Goal: Task Accomplishment & Management: Complete application form

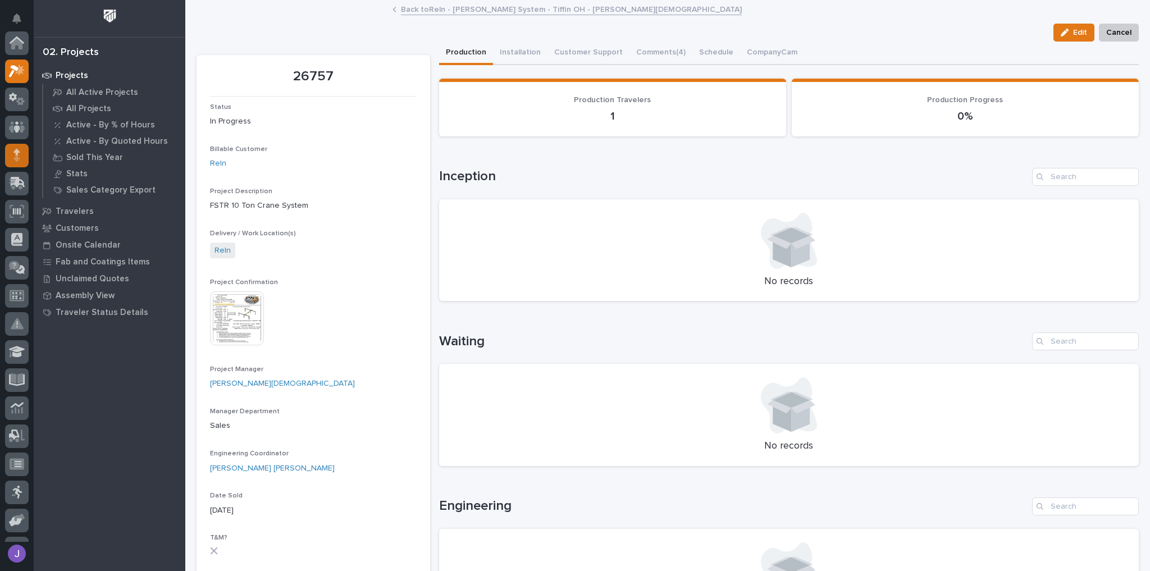
scroll to position [28, 0]
click at [14, 246] on div at bounding box center [17, 240] width 24 height 24
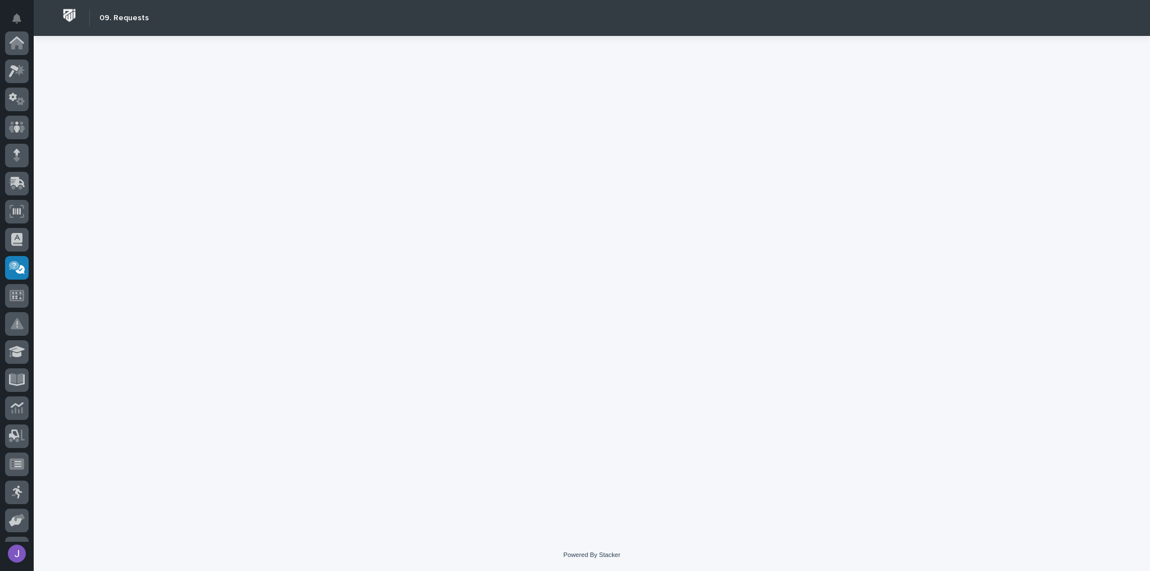
scroll to position [191, 0]
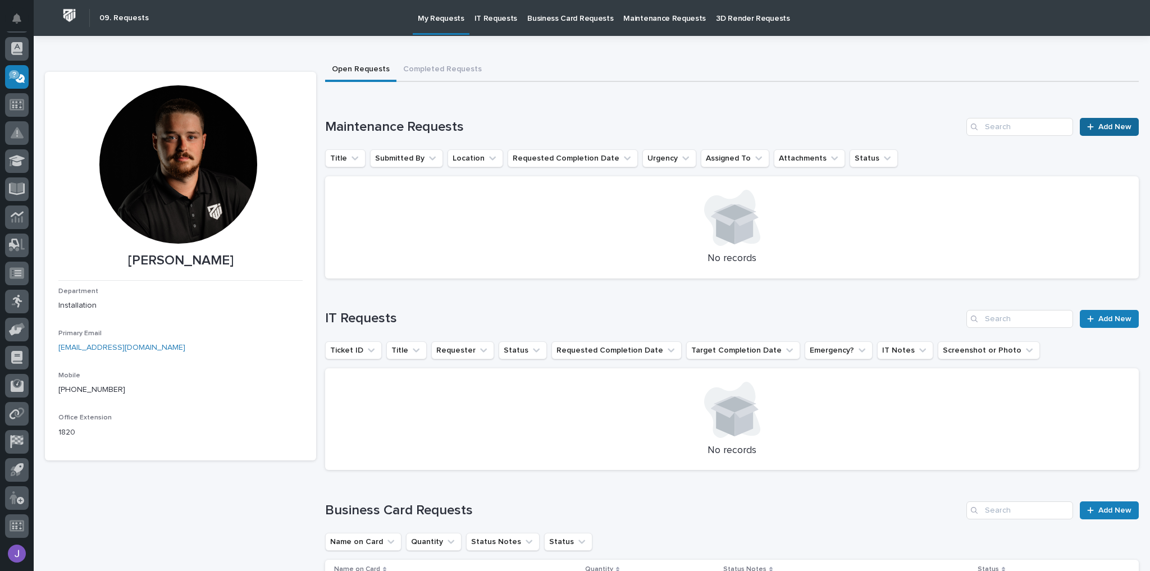
click at [1121, 125] on span "Add New" at bounding box center [1114, 127] width 33 height 8
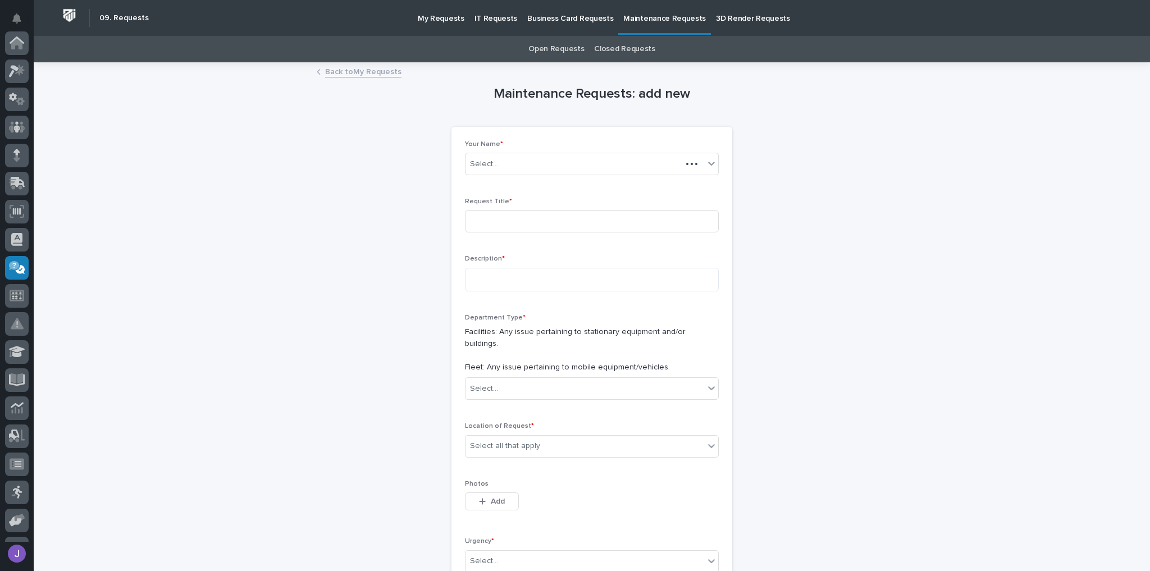
scroll to position [191, 0]
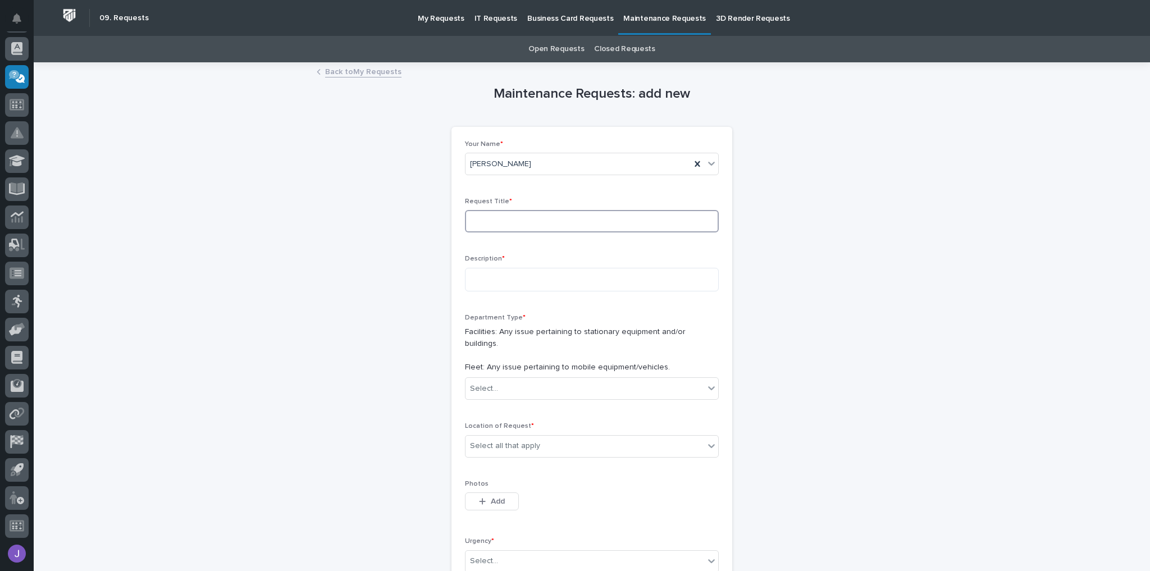
click at [537, 228] on input at bounding box center [592, 221] width 254 height 22
type input "T13"
click at [517, 284] on textarea at bounding box center [592, 280] width 254 height 24
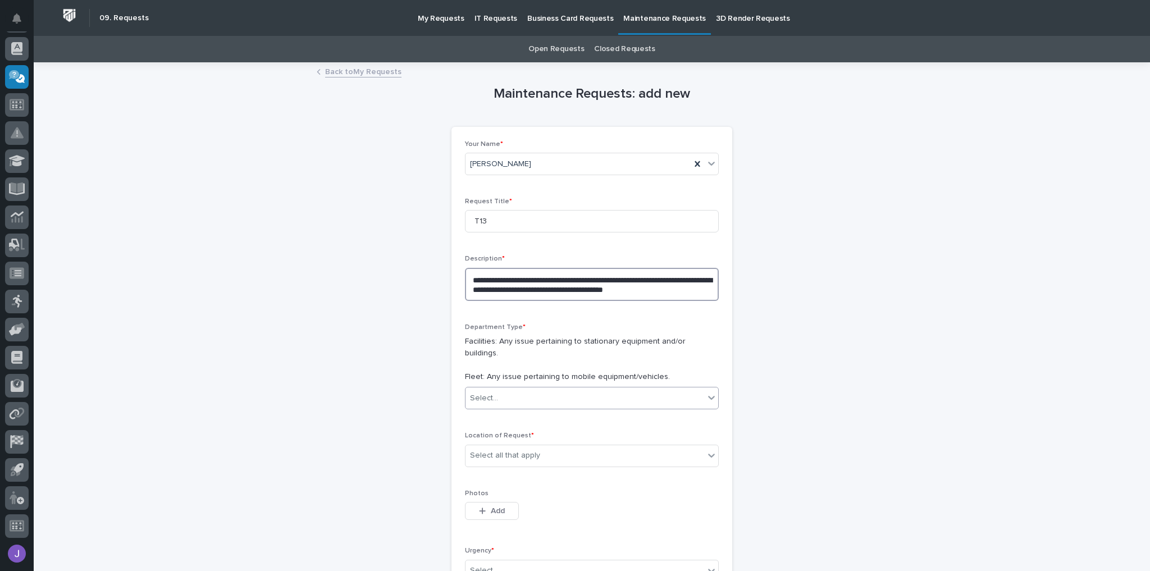
type textarea "**********"
click at [524, 389] on div "Select..." at bounding box center [584, 398] width 239 height 19
click at [496, 432] on div "Fleet" at bounding box center [588, 427] width 253 height 20
click at [490, 450] on div "Select all that apply" at bounding box center [505, 456] width 70 height 12
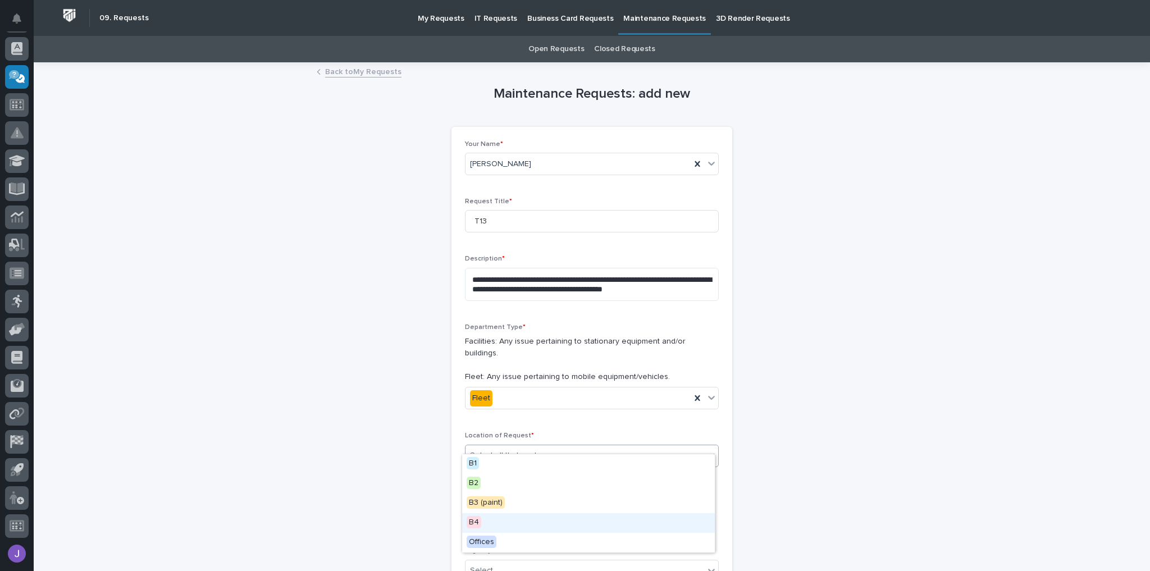
click at [499, 526] on div "B4" at bounding box center [588, 523] width 253 height 20
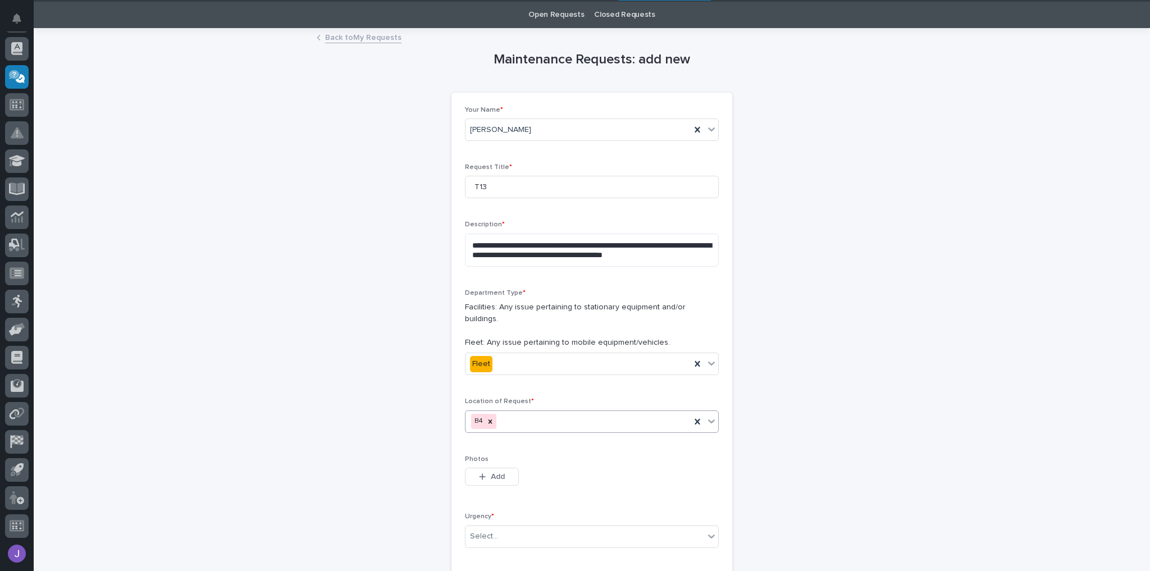
scroll to position [90, 0]
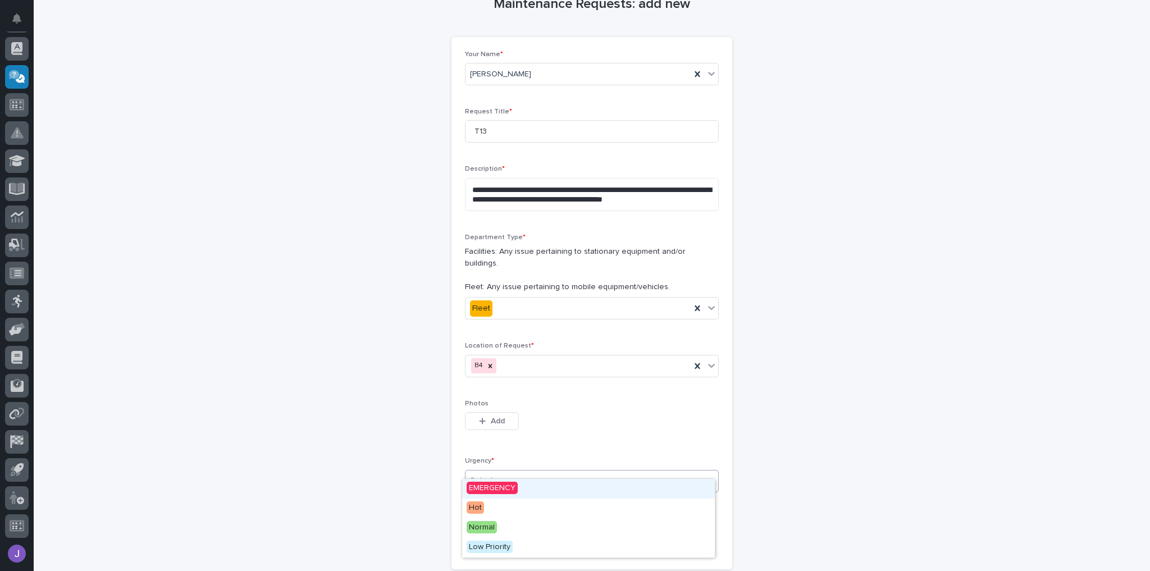
click at [499, 472] on div "Select..." at bounding box center [584, 481] width 239 height 19
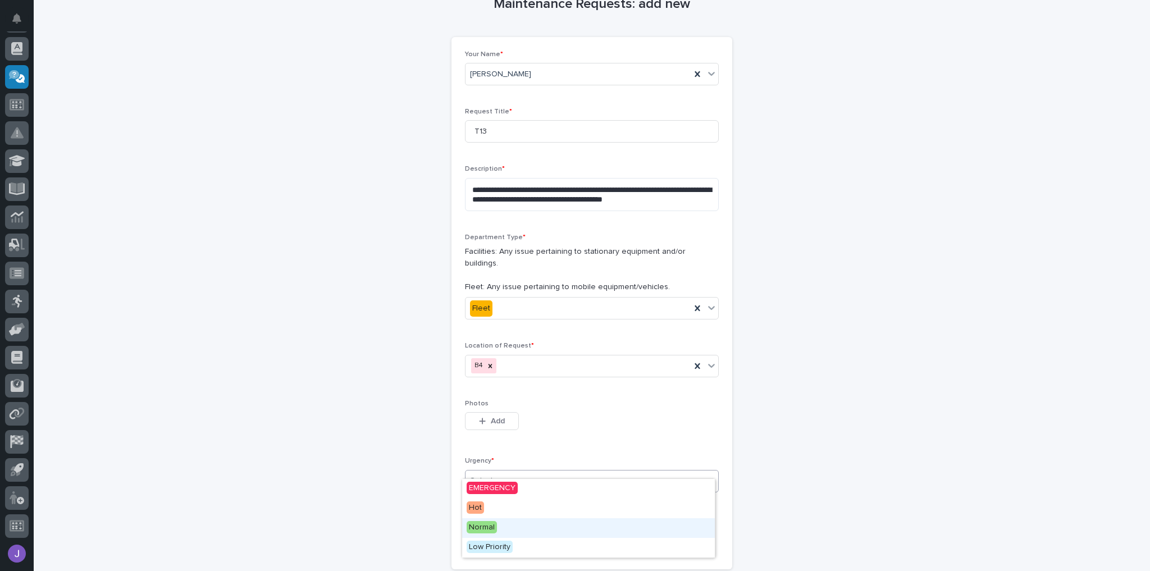
click at [500, 523] on div "Normal" at bounding box center [588, 528] width 253 height 20
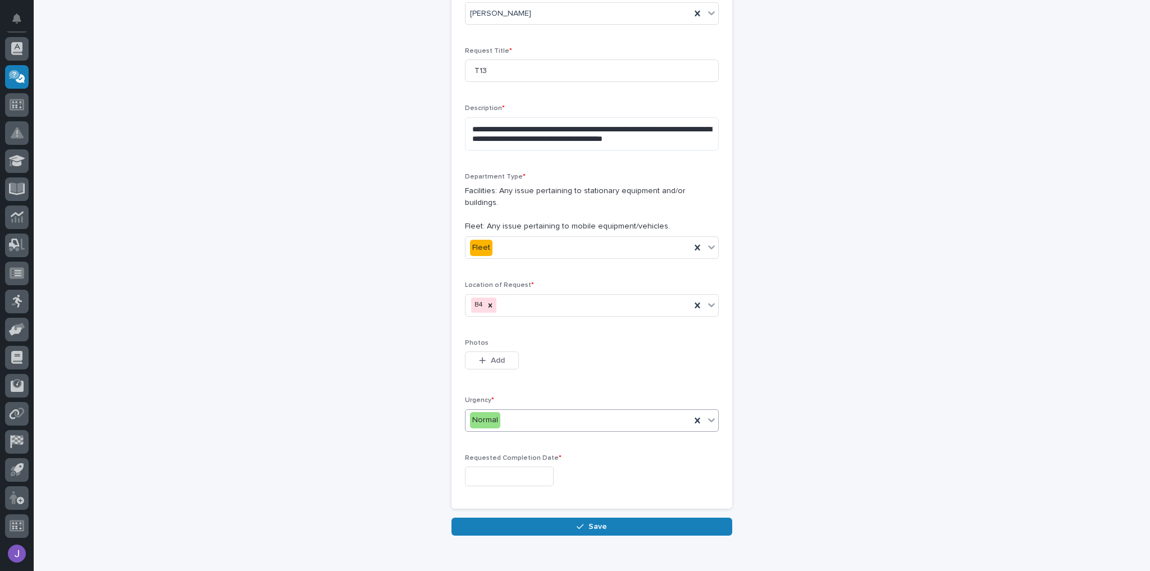
scroll to position [180, 0]
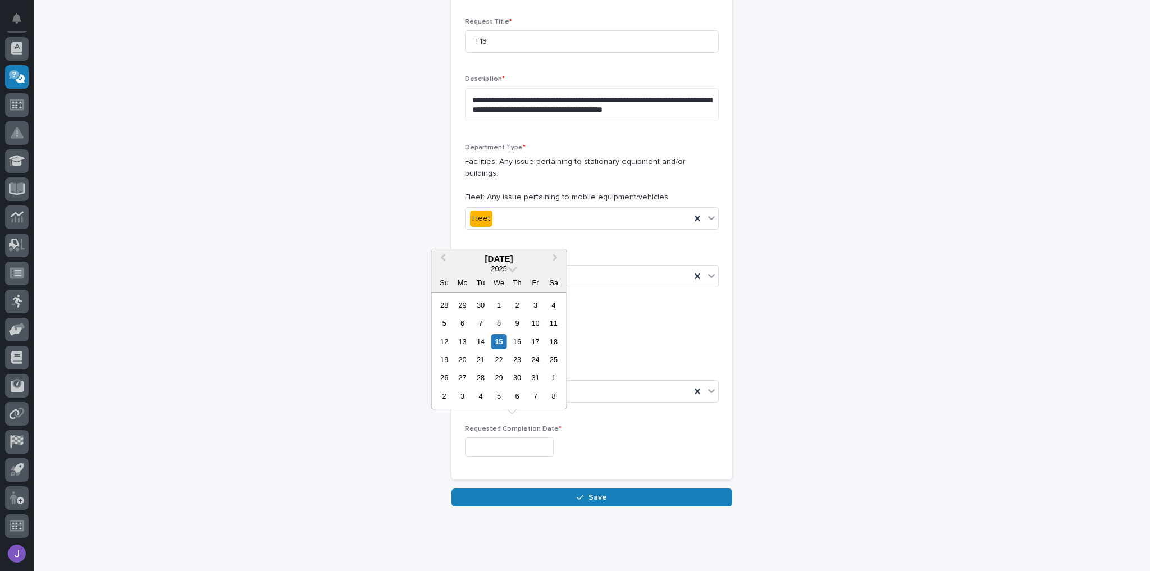
click at [487, 437] on input "text" at bounding box center [509, 447] width 89 height 20
click at [532, 343] on div "17" at bounding box center [535, 341] width 15 height 15
click at [541, 437] on input "**********" at bounding box center [509, 447] width 89 height 20
click at [522, 344] on div "16" at bounding box center [516, 341] width 15 height 15
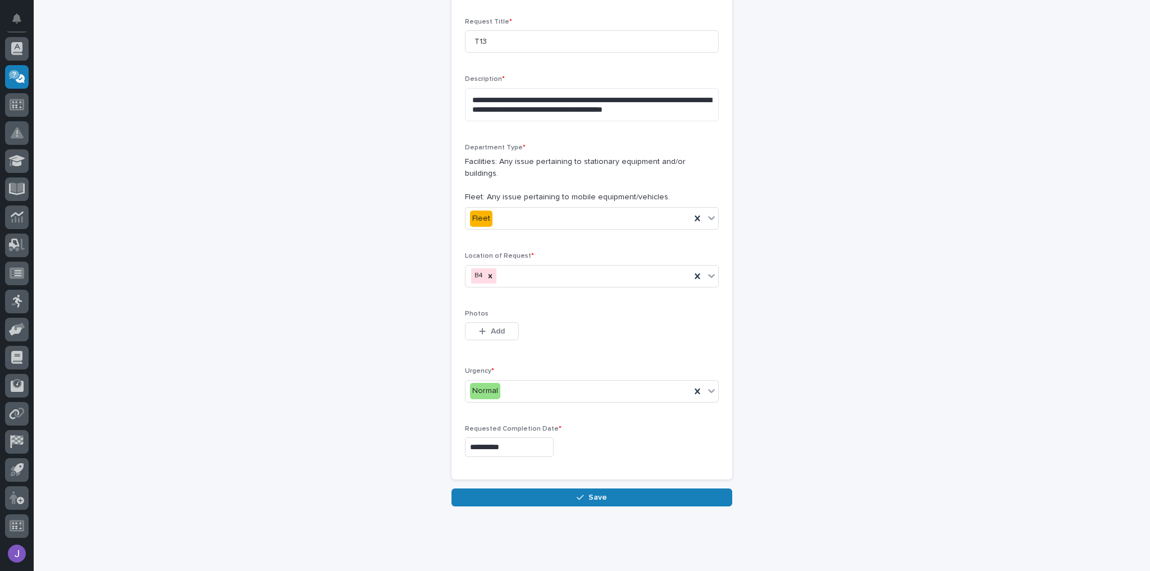
type input "**********"
click at [578, 494] on icon "button" at bounding box center [580, 498] width 7 height 8
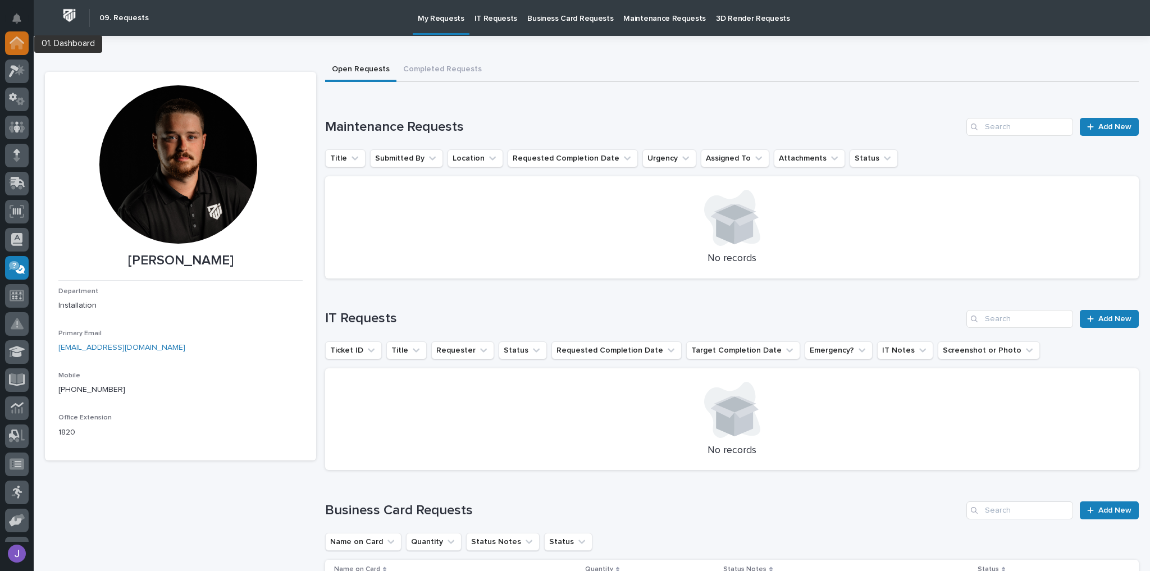
click at [15, 43] on icon at bounding box center [16, 43] width 11 height 11
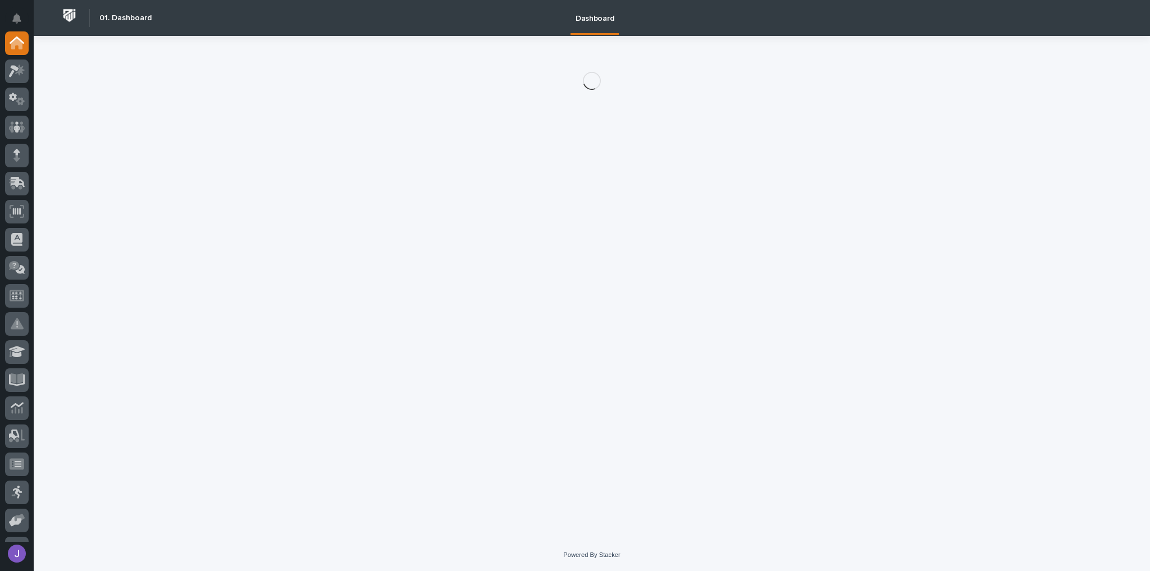
click at [17, 60] on div at bounding box center [17, 72] width 24 height 24
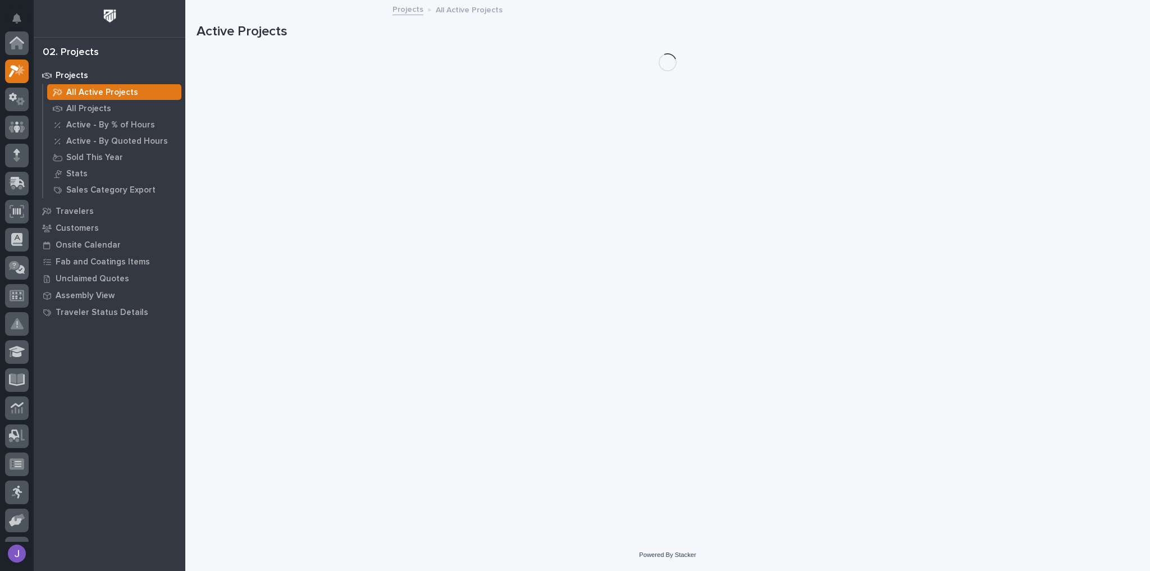
scroll to position [28, 0]
click at [109, 109] on div "All Projects" at bounding box center [114, 109] width 134 height 16
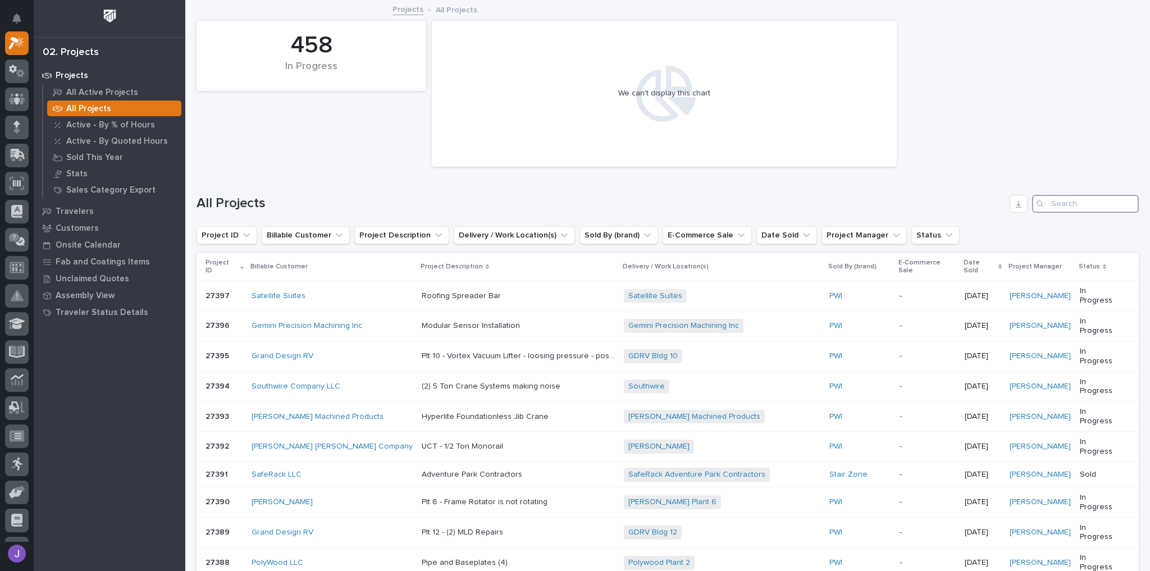
click at [1048, 206] on input "Search" at bounding box center [1085, 204] width 107 height 18
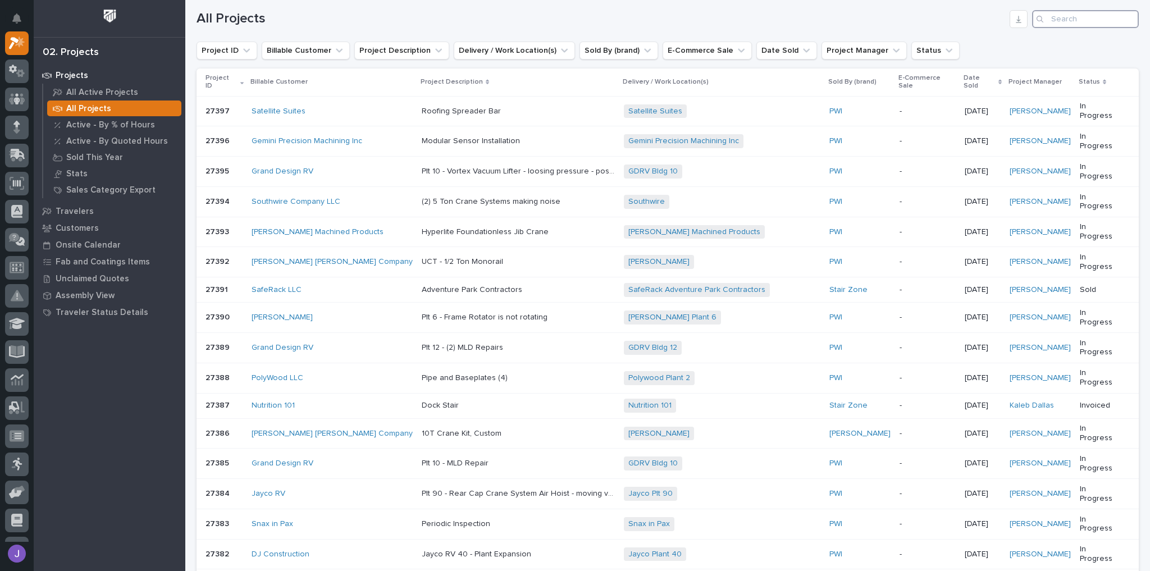
scroll to position [0, 0]
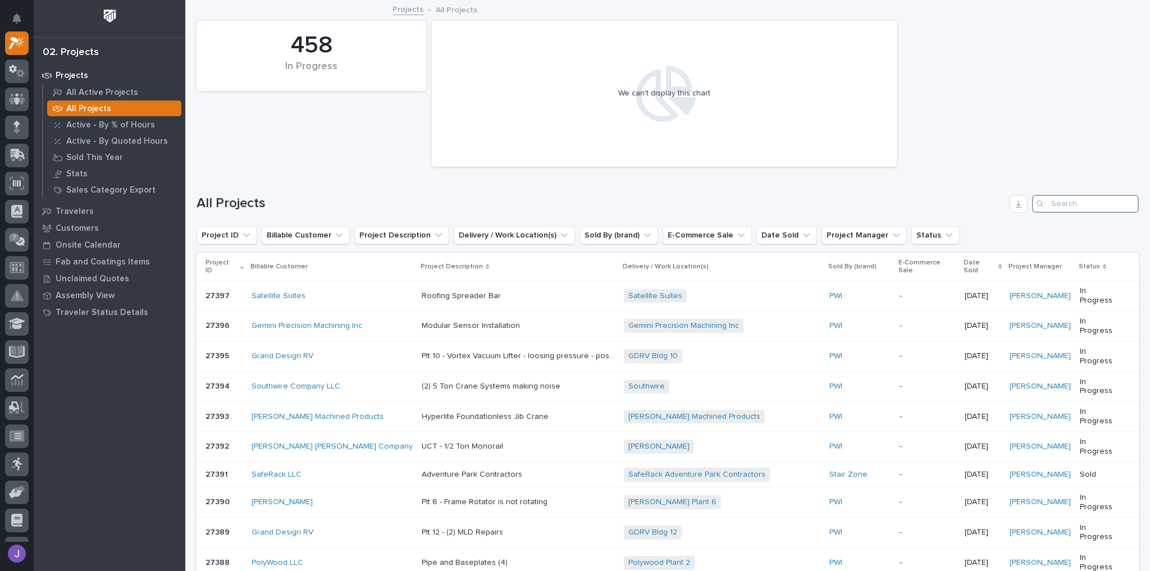
click at [1102, 207] on input "Search" at bounding box center [1085, 204] width 107 height 18
click at [1076, 202] on input "Search" at bounding box center [1085, 204] width 107 height 18
drag, startPoint x: 1076, startPoint y: 202, endPoint x: 1068, endPoint y: 203, distance: 8.5
click at [1075, 202] on input "Search" at bounding box center [1085, 204] width 107 height 18
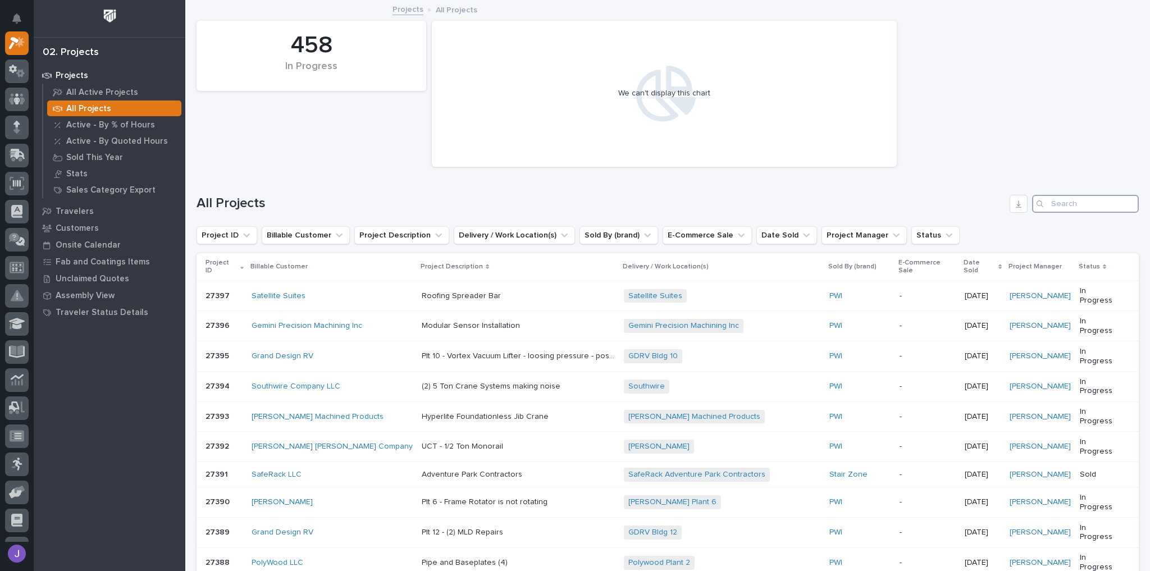
click at [1066, 203] on input "Search" at bounding box center [1085, 204] width 107 height 18
click at [1065, 203] on input "Search" at bounding box center [1085, 204] width 107 height 18
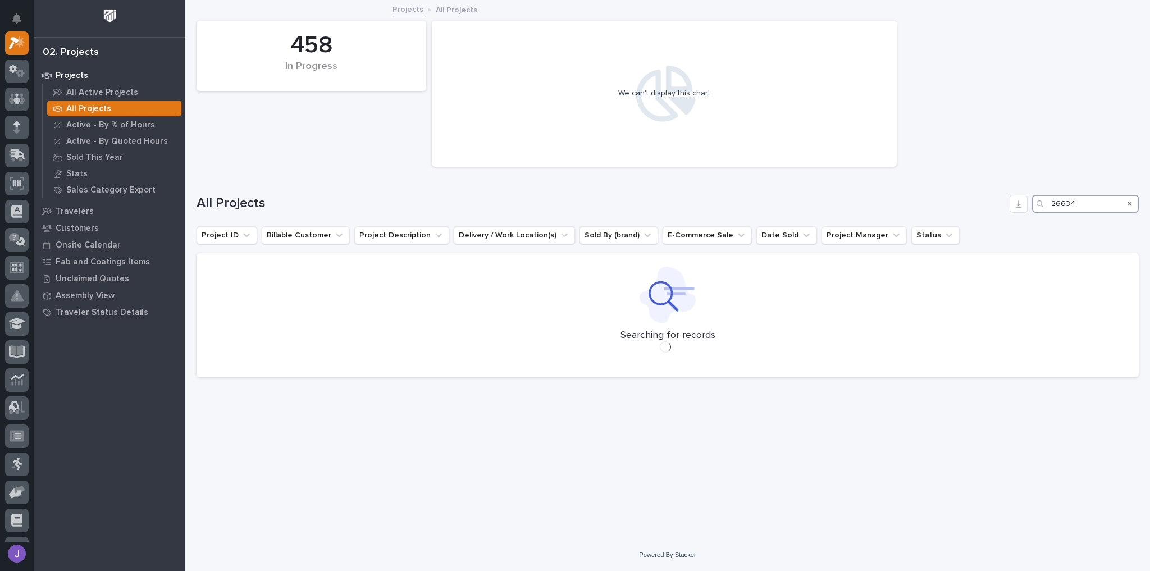
type input "26634"
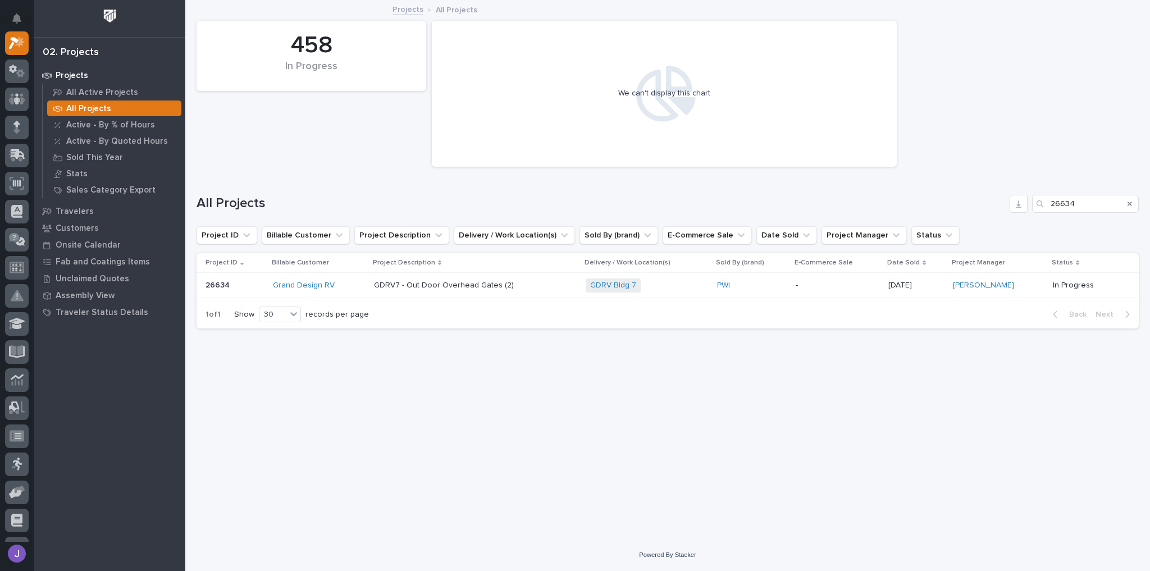
click at [343, 284] on div "Grand Design RV" at bounding box center [319, 286] width 92 height 10
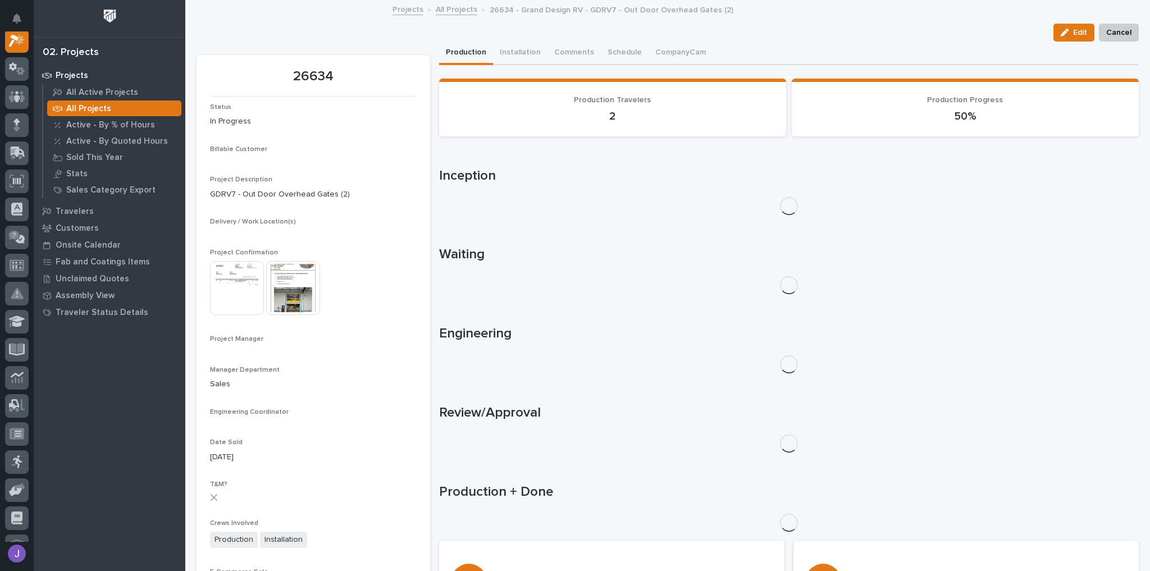
scroll to position [28, 0]
